Goal: Transaction & Acquisition: Purchase product/service

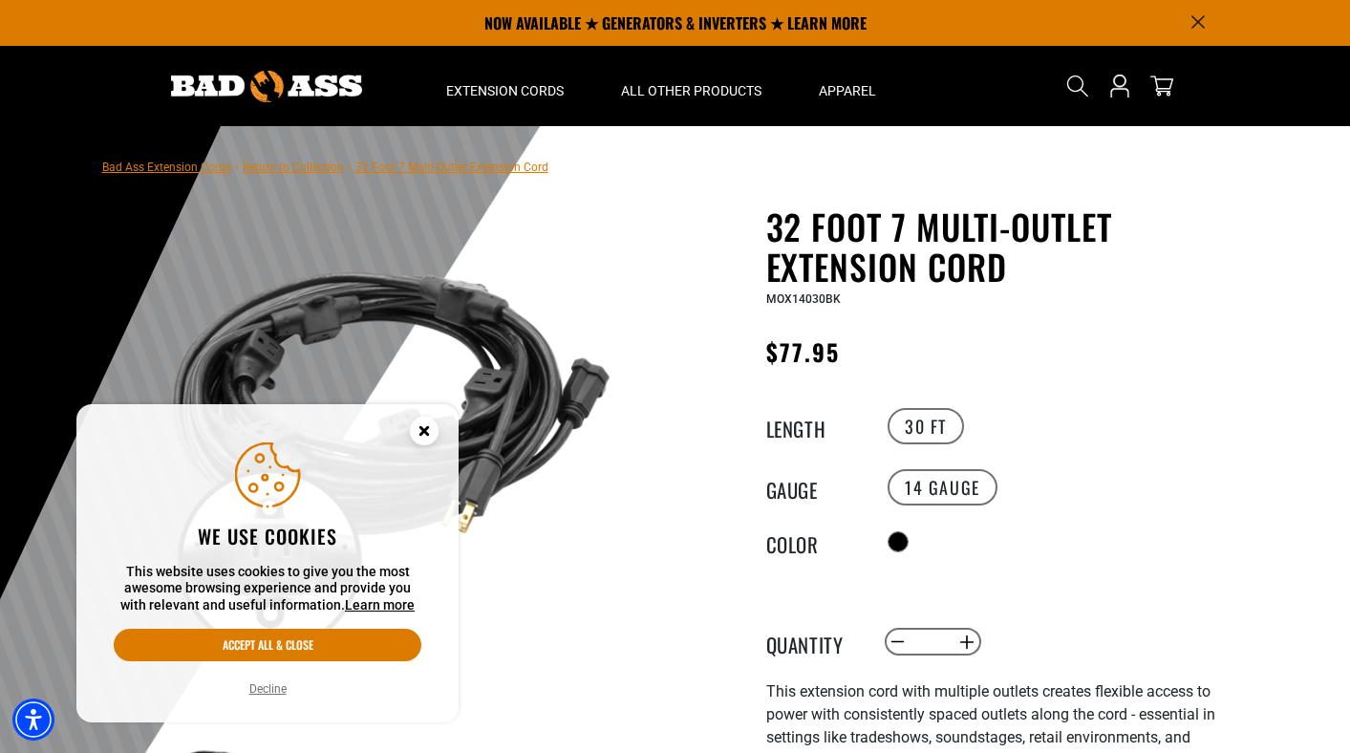
click at [420, 423] on circle "Close this option" at bounding box center [424, 431] width 29 height 29
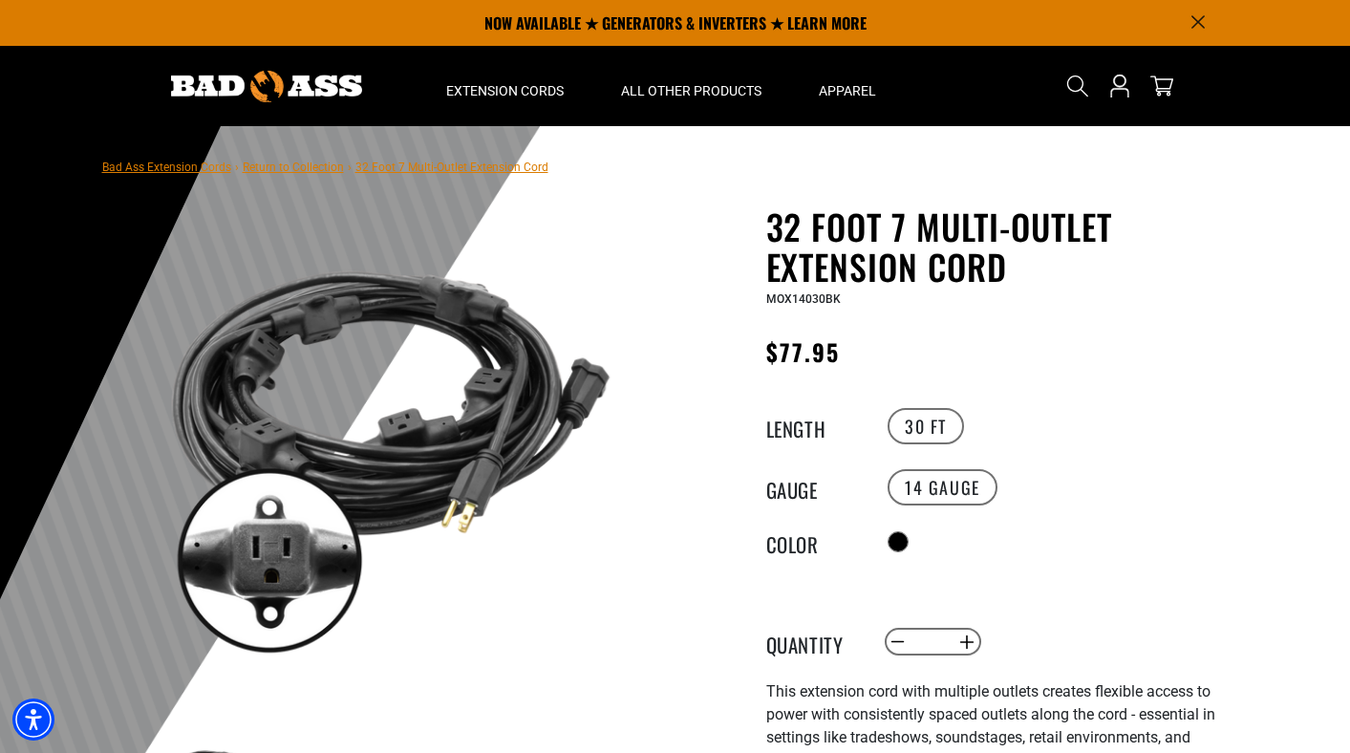
click at [302, 169] on link "Return to Collection" at bounding box center [293, 167] width 101 height 13
click at [926, 426] on label "30 FT" at bounding box center [926, 426] width 76 height 36
click at [946, 427] on label "30 FT" at bounding box center [926, 426] width 76 height 36
click at [308, 166] on link "Return to Collection" at bounding box center [293, 167] width 101 height 13
click at [193, 164] on link "Bad Ass Extension Cords" at bounding box center [166, 167] width 129 height 13
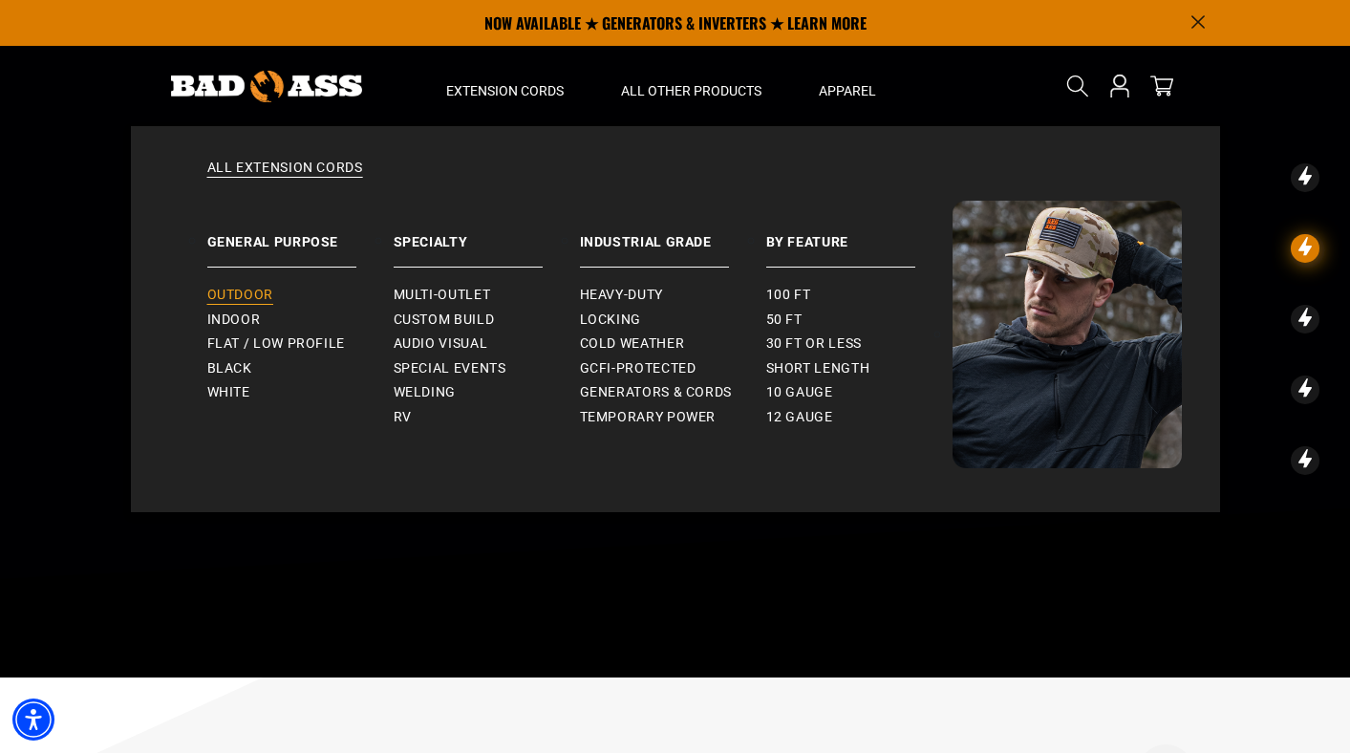
click at [253, 290] on span "Outdoor" at bounding box center [240, 295] width 66 height 17
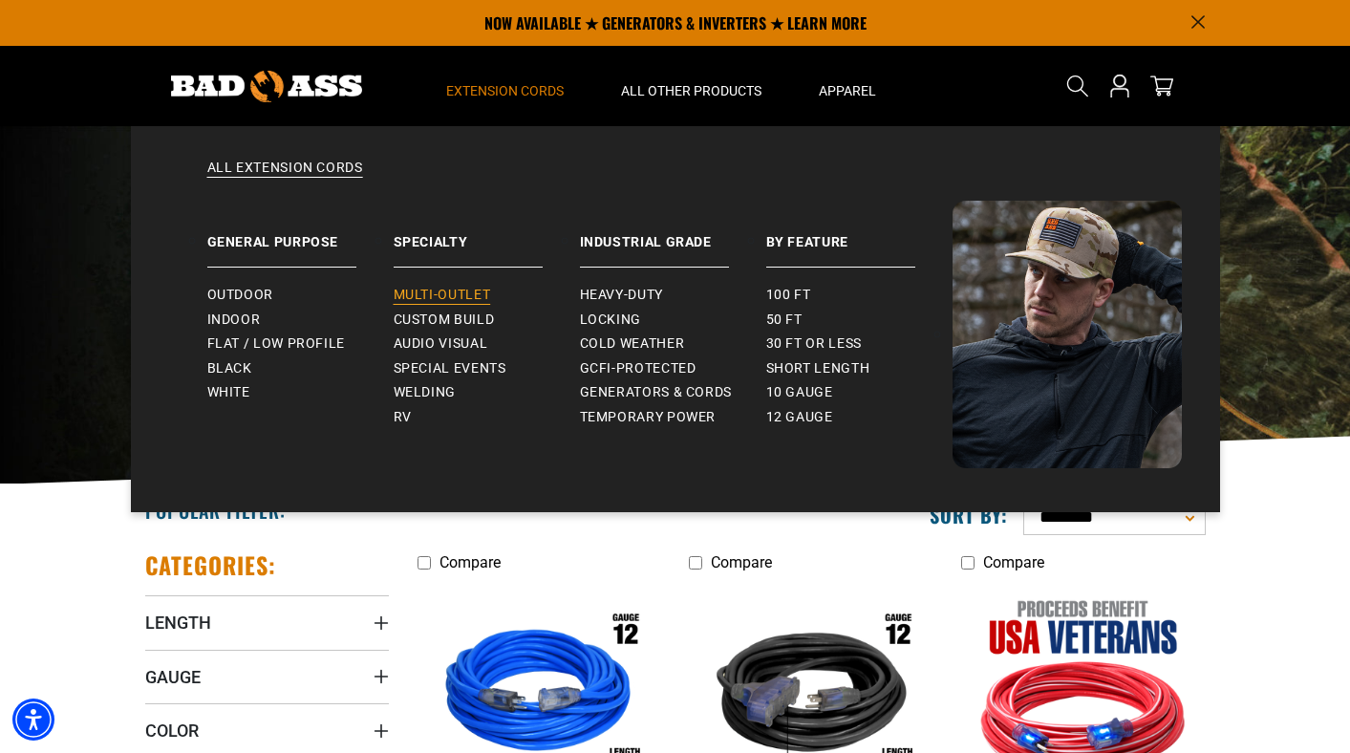
click at [479, 289] on span "Multi-Outlet" at bounding box center [442, 295] width 97 height 17
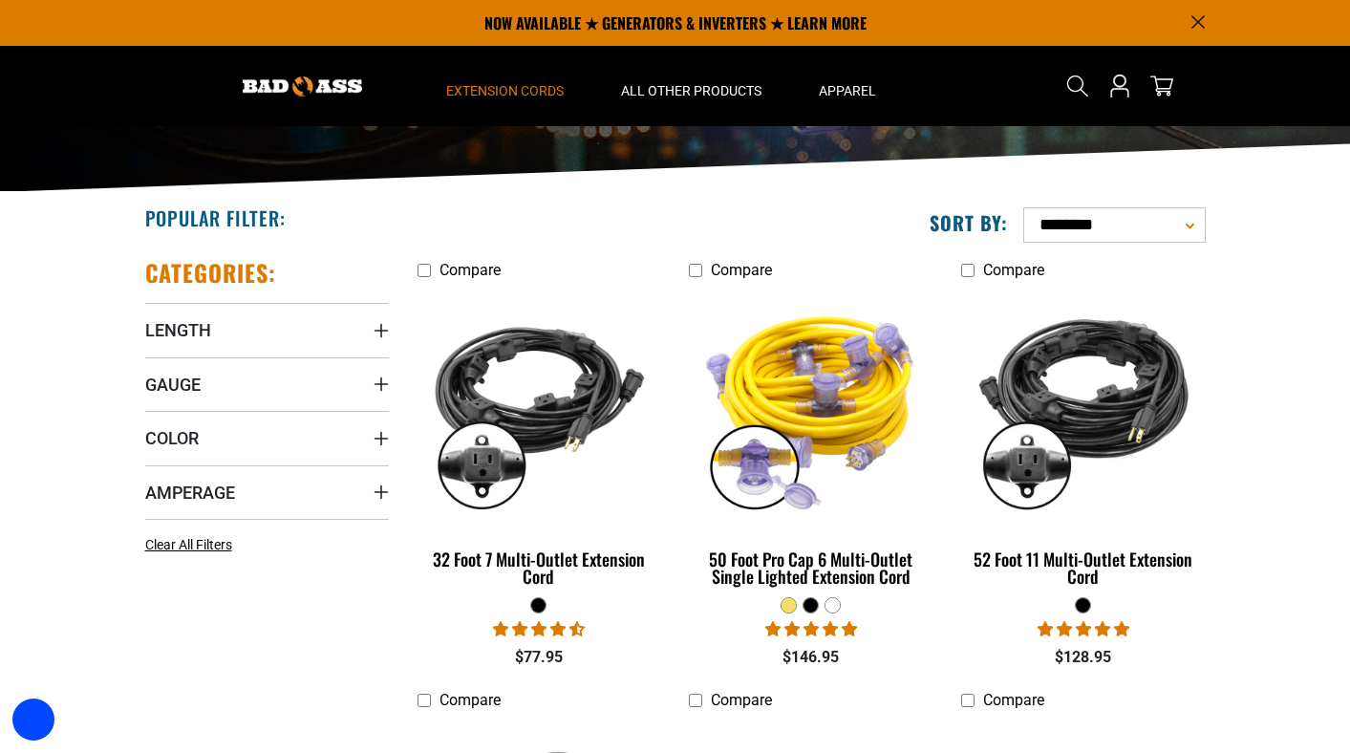
scroll to position [287, 0]
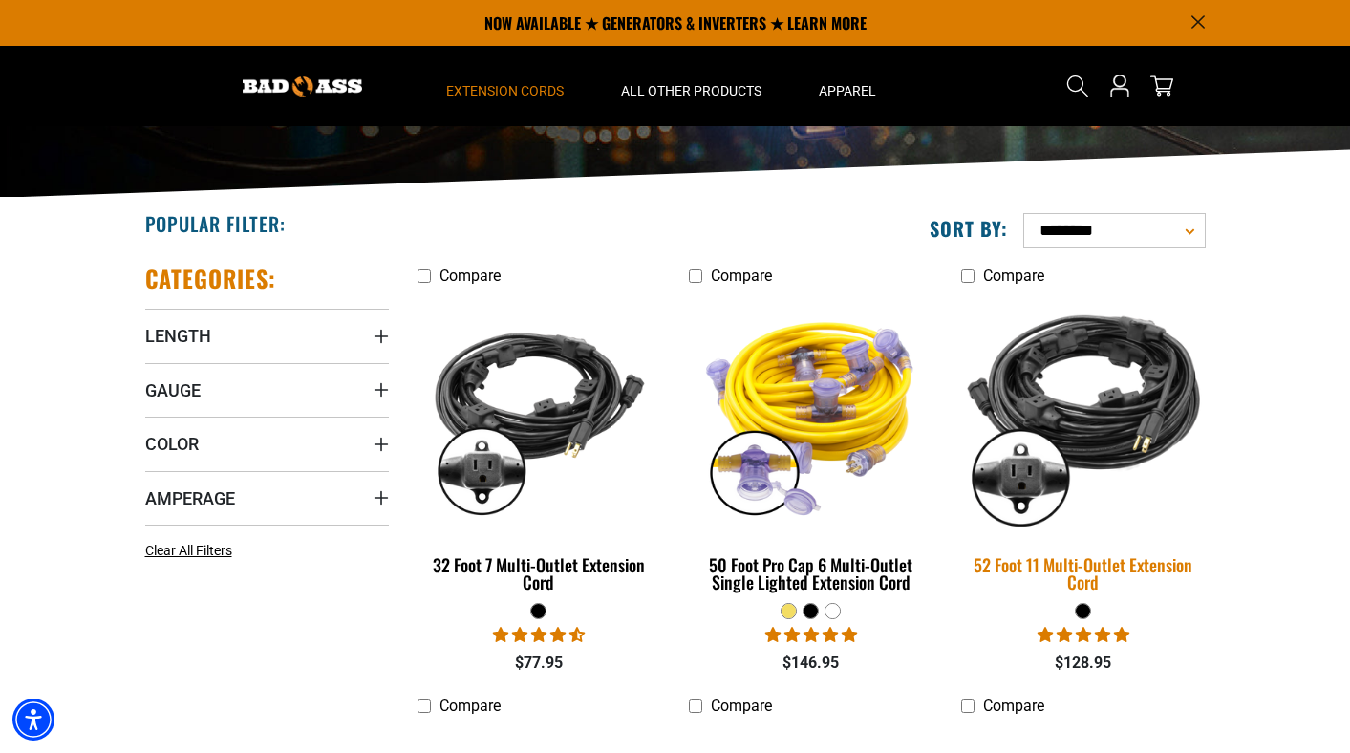
click at [1160, 564] on div "52 Foot 11 Multi-Outlet Extension Cord" at bounding box center [1083, 573] width 244 height 34
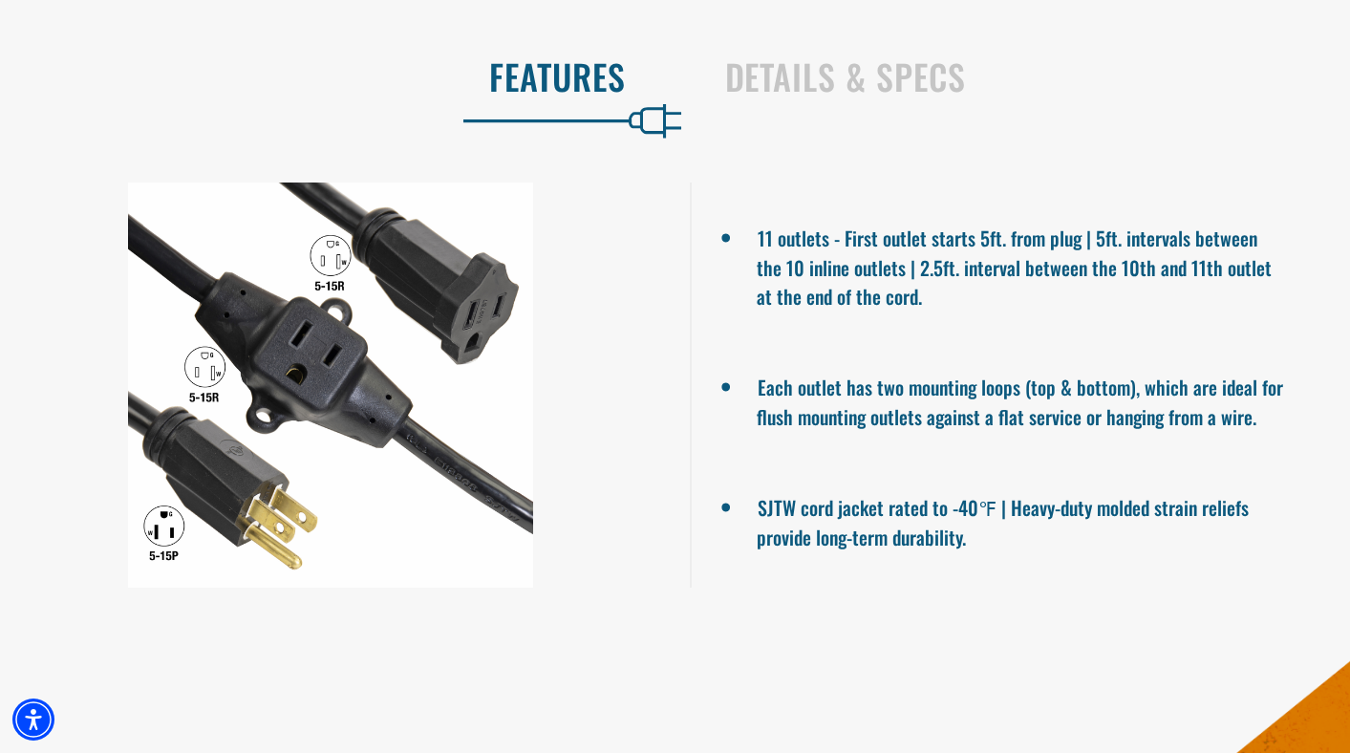
scroll to position [1338, 0]
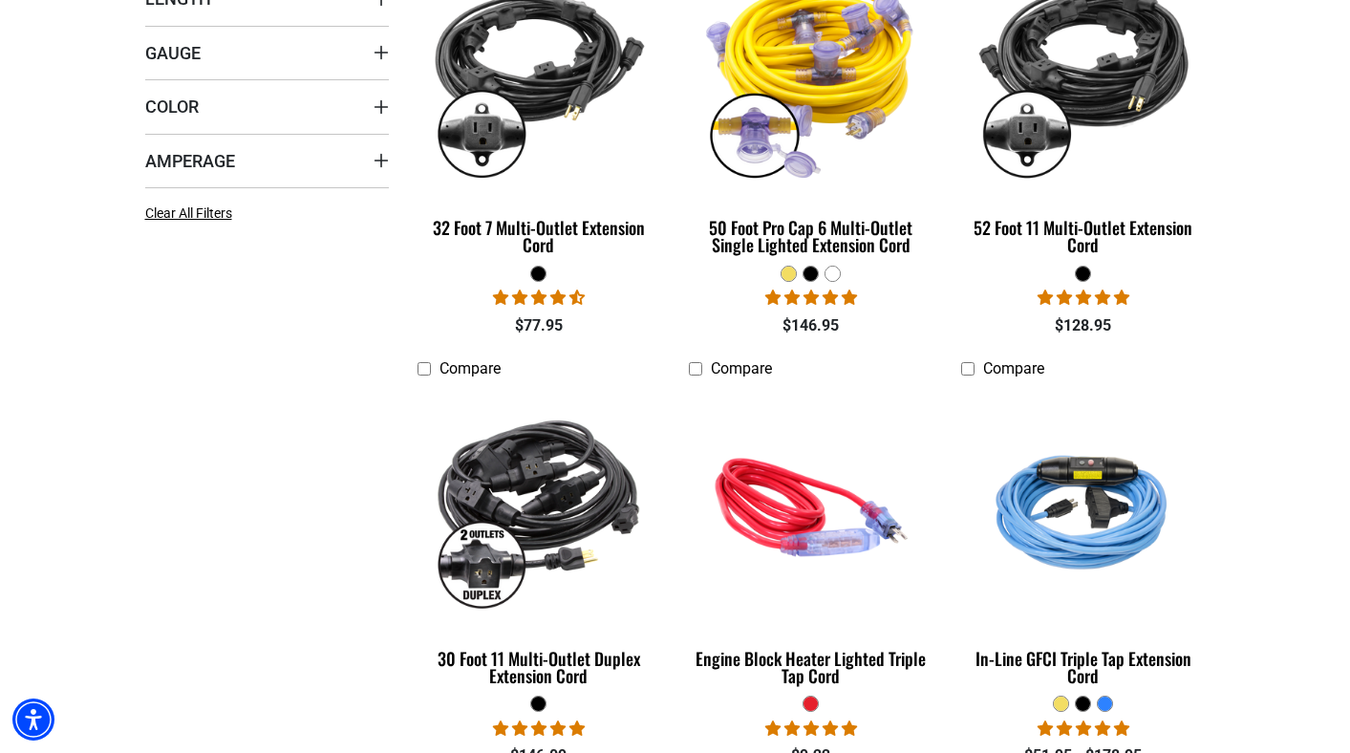
scroll to position [669, 0]
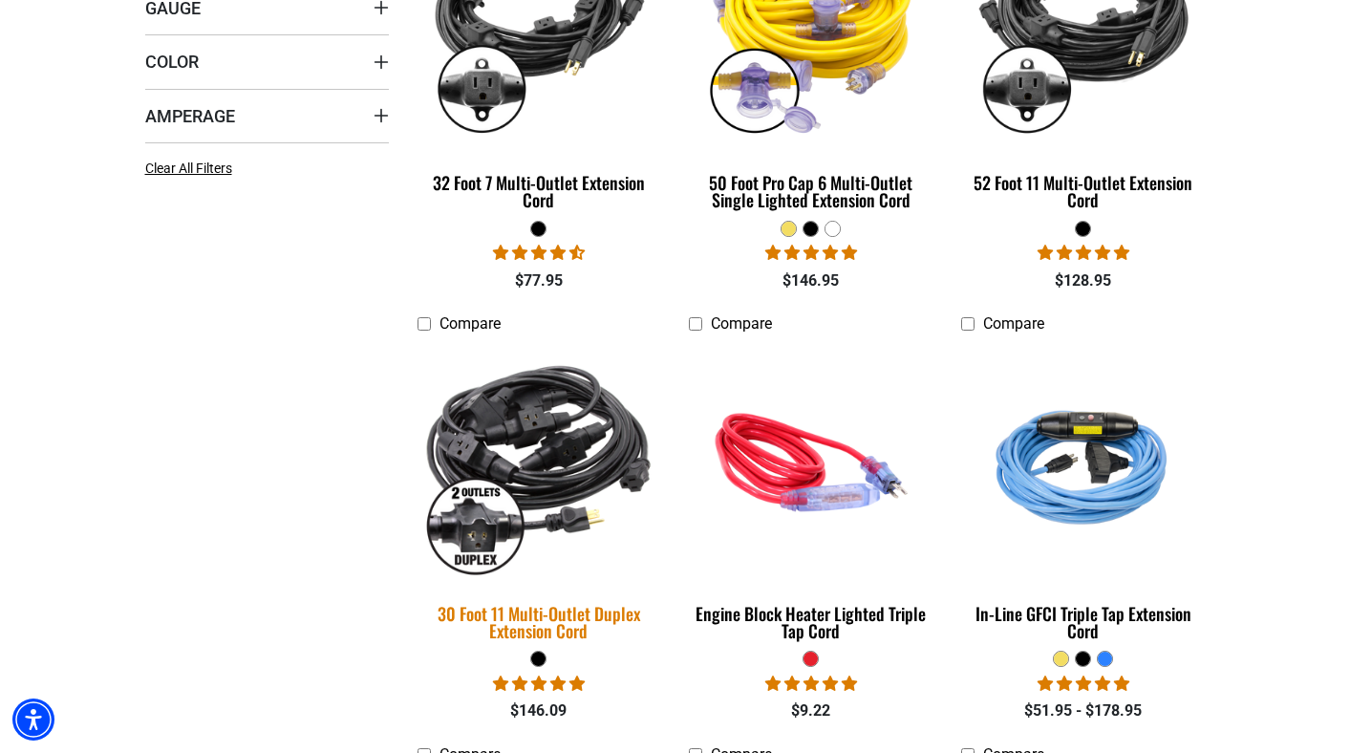
click at [538, 630] on div "30 Foot 11 Multi-Outlet Duplex Extension Cord" at bounding box center [540, 622] width 244 height 34
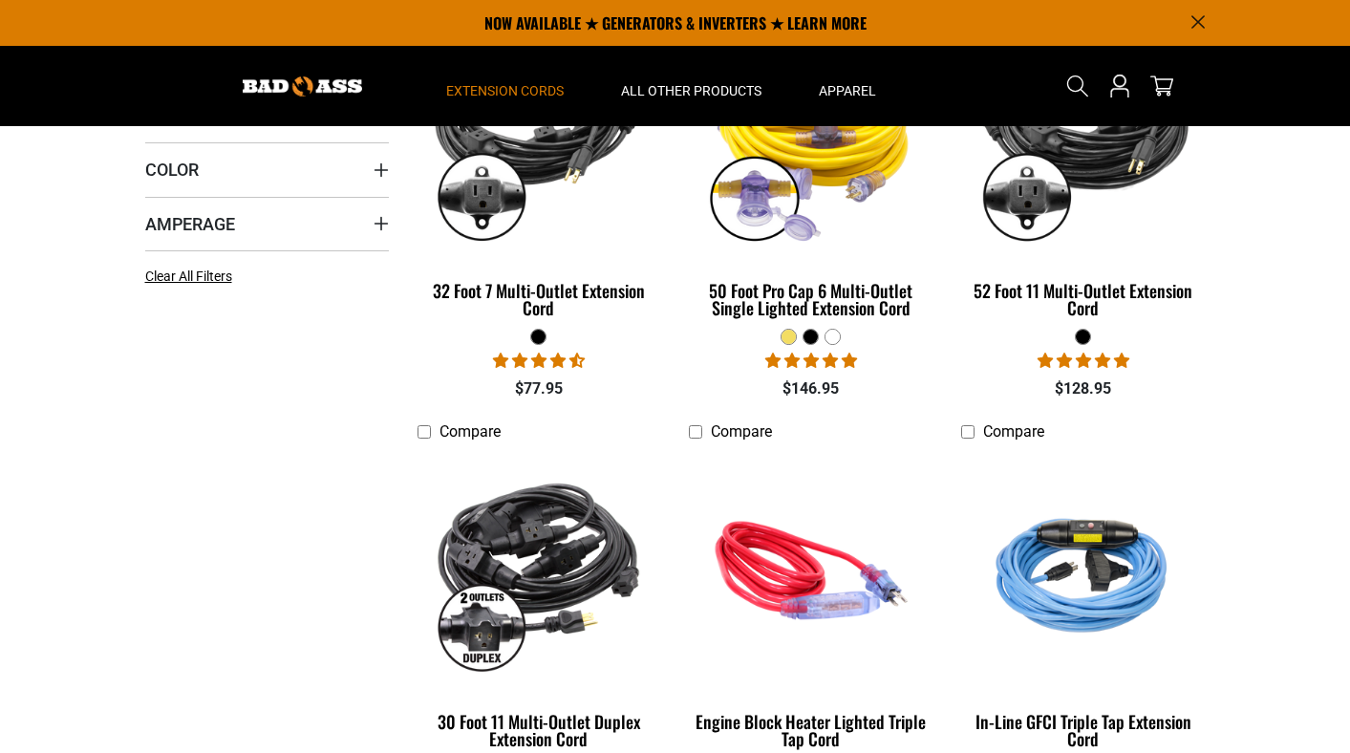
scroll to position [382, 0]
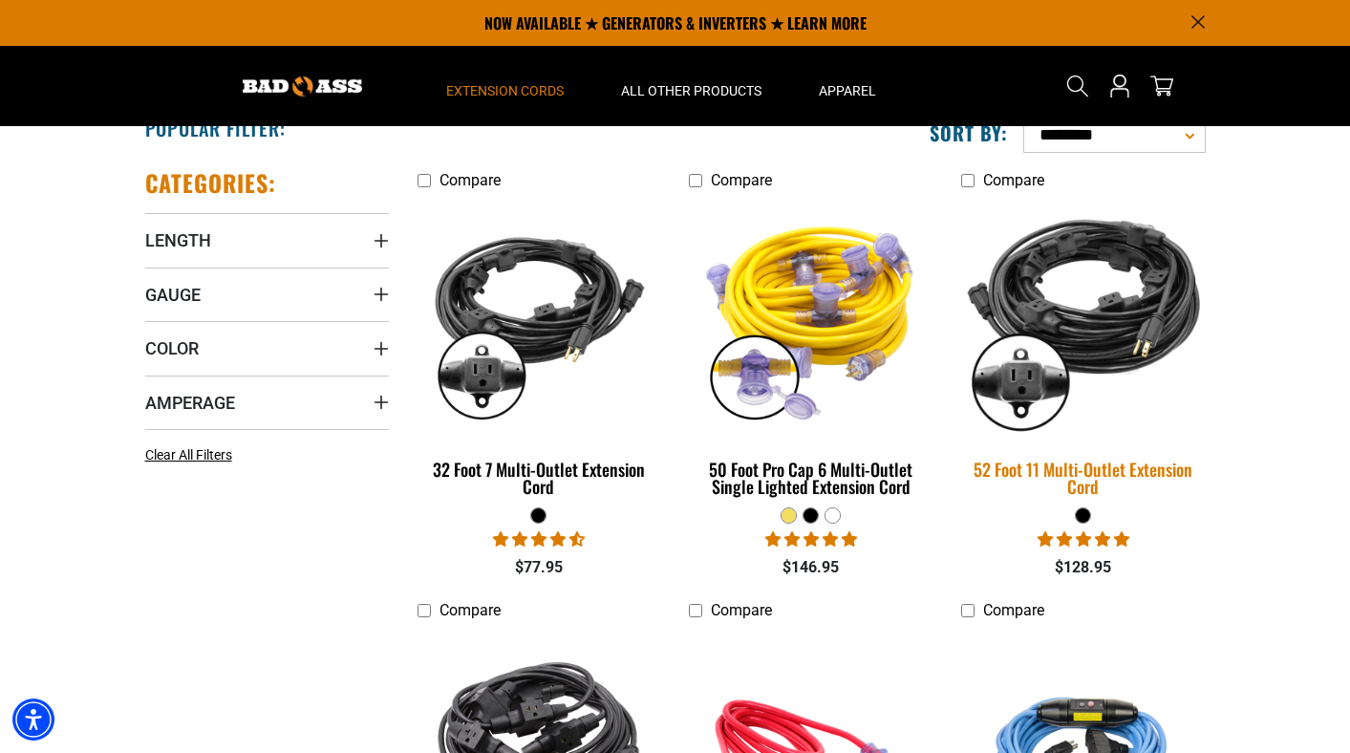
click at [1121, 446] on link "52 Foot 11 Multi-Outlet Extension Cord" at bounding box center [1083, 353] width 244 height 308
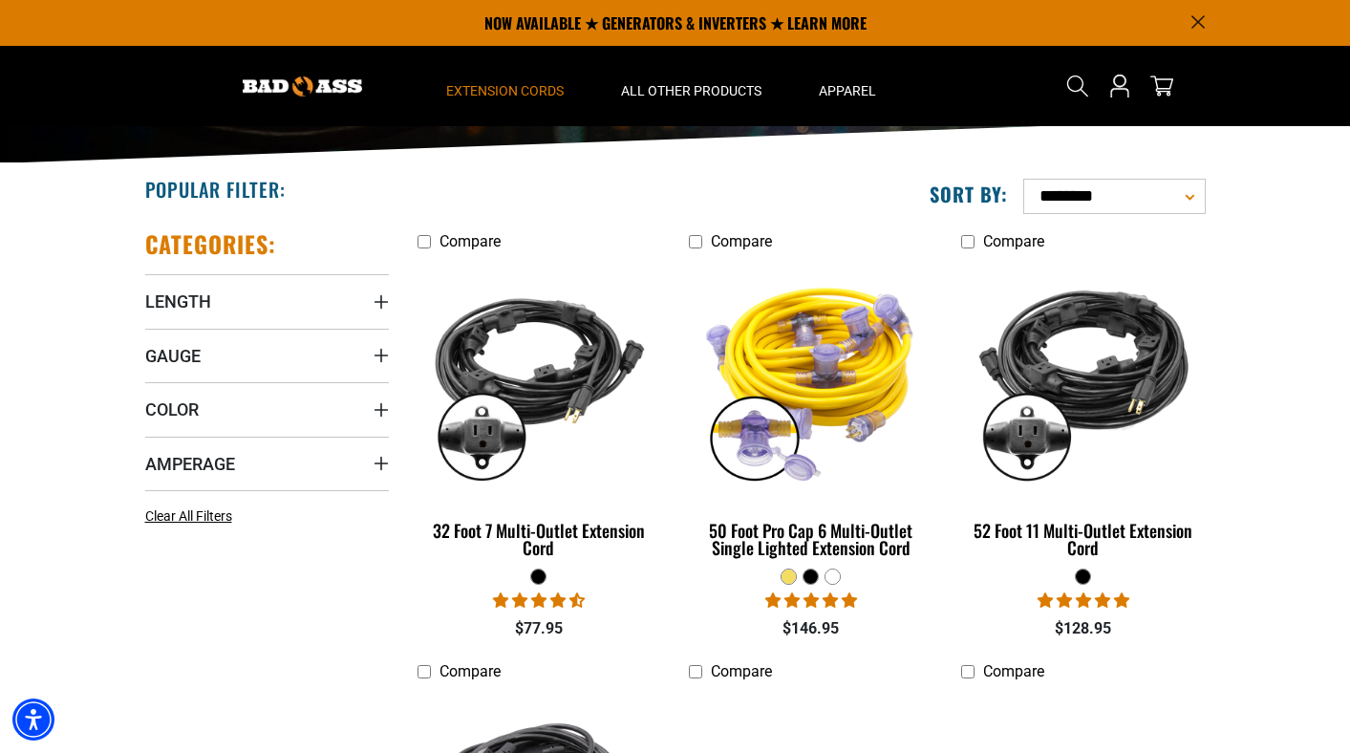
scroll to position [287, 0]
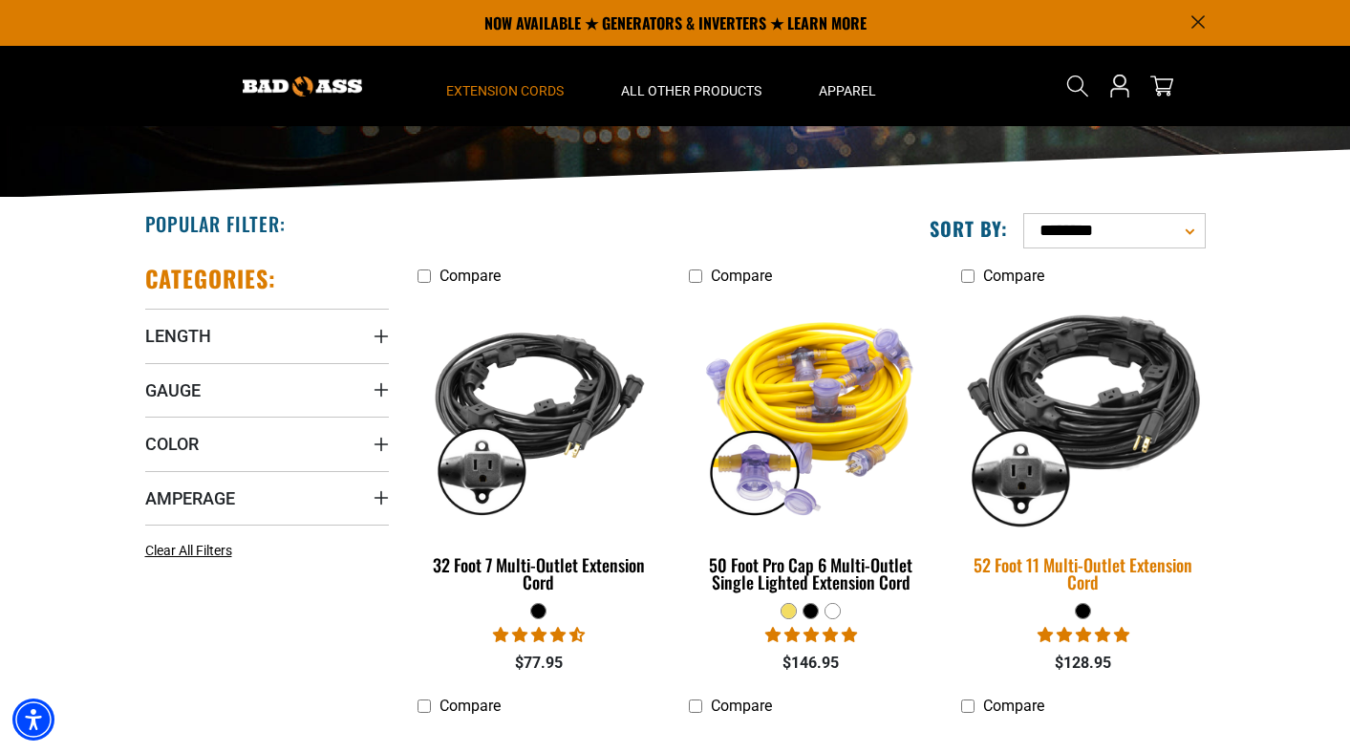
click at [1146, 575] on div "52 Foot 11 Multi-Outlet Extension Cord" at bounding box center [1083, 573] width 244 height 34
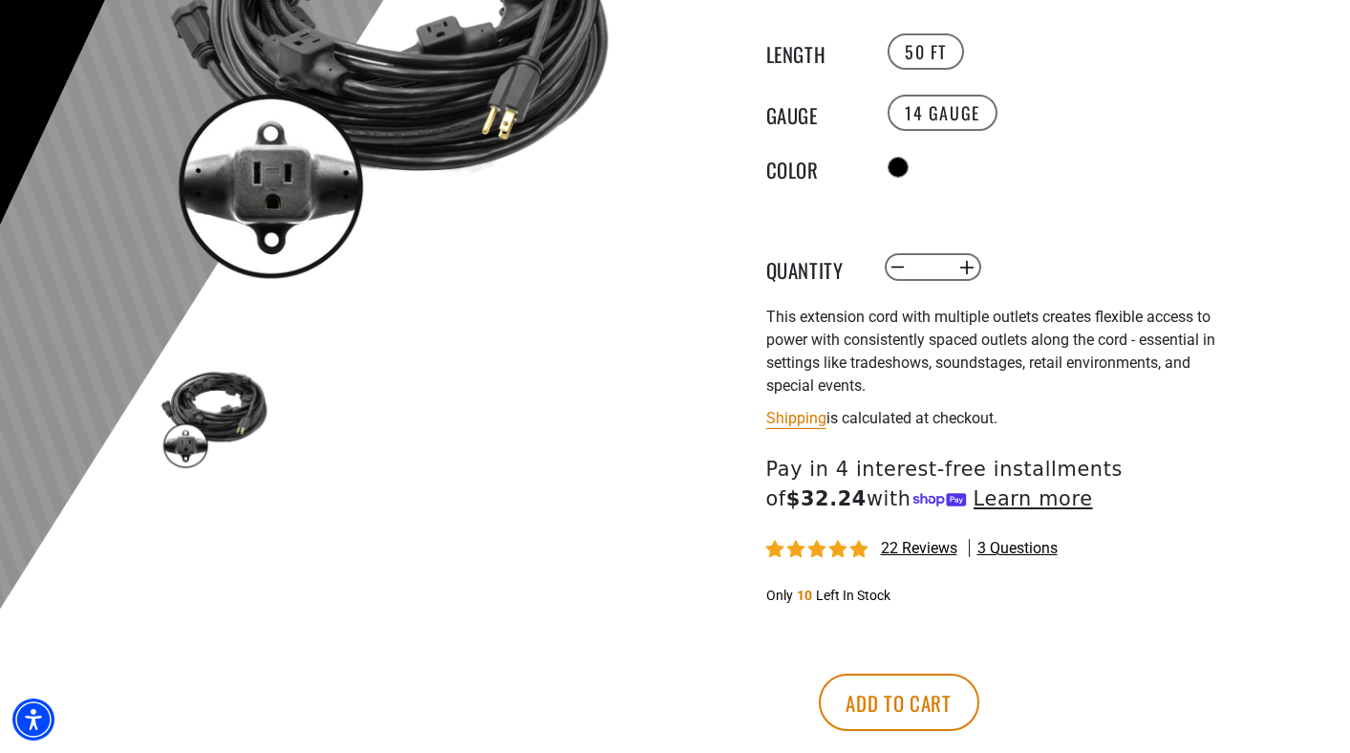
scroll to position [382, 0]
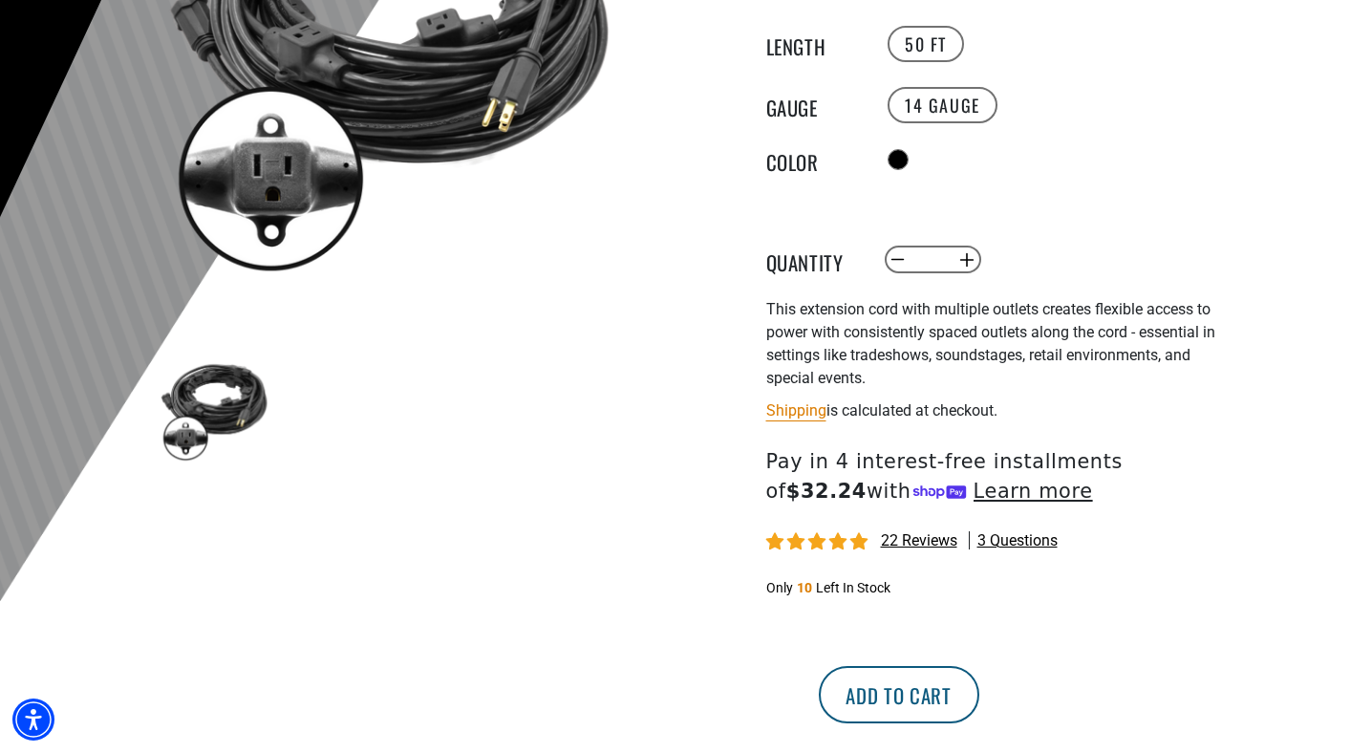
click at [979, 679] on button "Add to cart" at bounding box center [899, 694] width 161 height 57
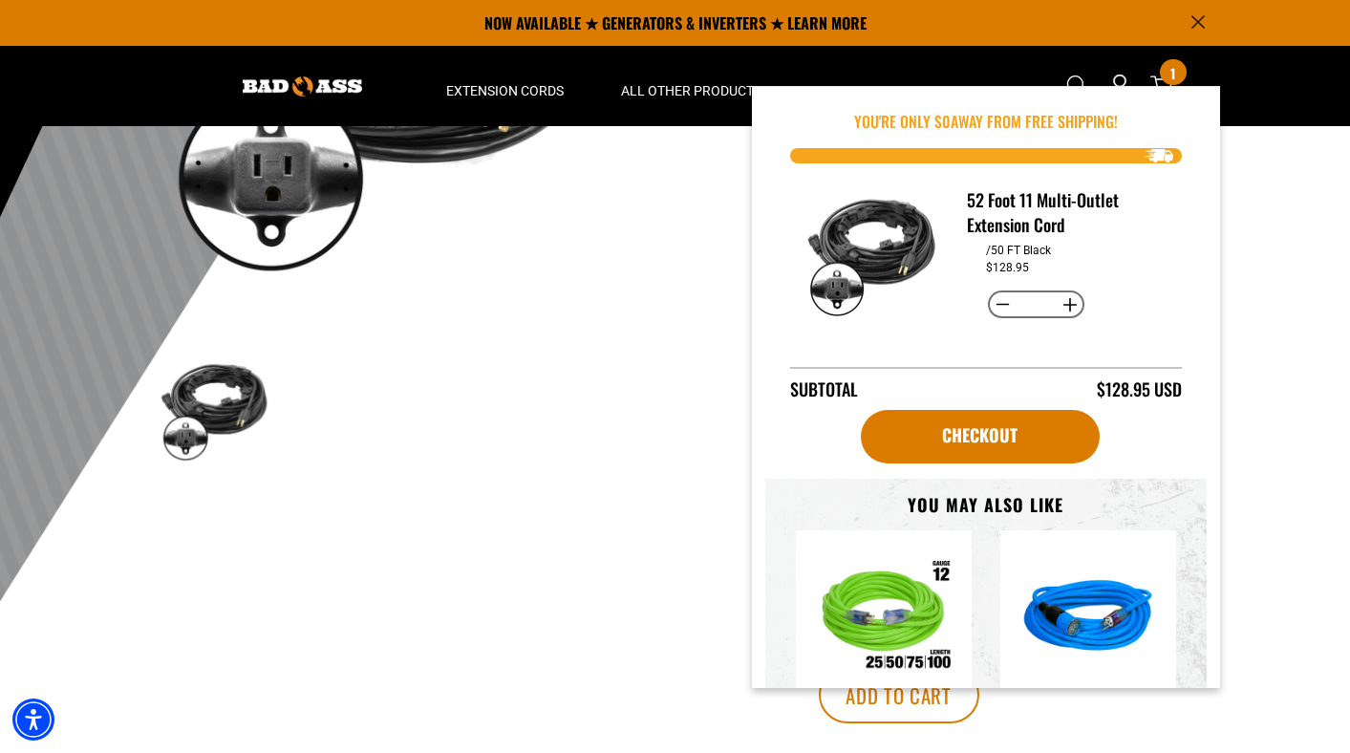
click at [1285, 300] on div at bounding box center [675, 212] width 1350 height 936
